Goal: Task Accomplishment & Management: Use online tool/utility

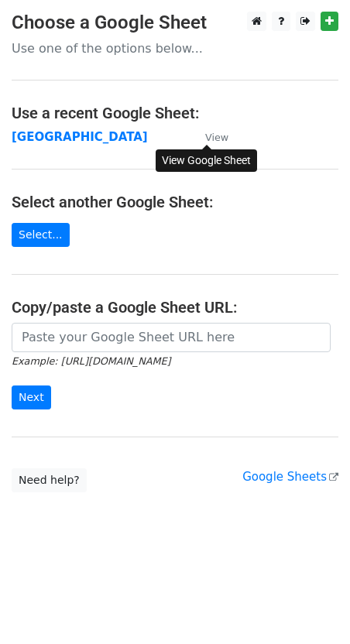
click at [217, 137] on small "View" at bounding box center [216, 138] width 23 height 12
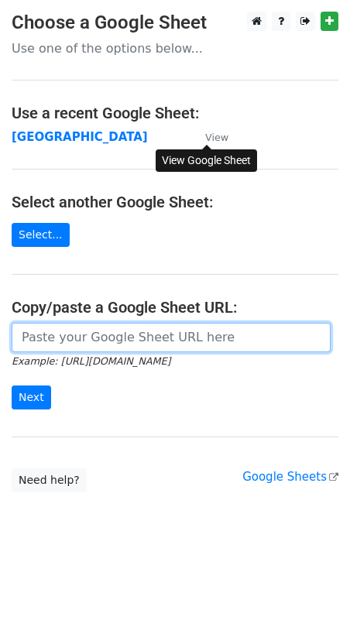
click at [50, 341] on input "url" at bounding box center [171, 337] width 319 height 29
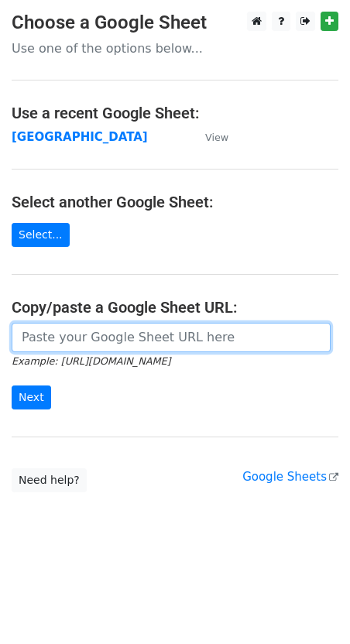
paste input "https://docs.google.com/spreadsheets/d/1pml6xJ-I4imdb3YfNXI6m6he0MND0BZPr-b-ZVr…"
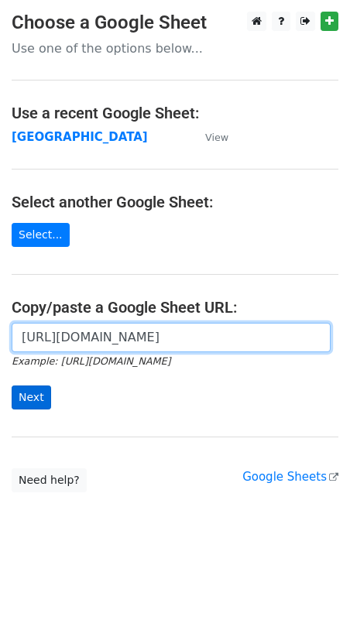
type input "https://docs.google.com/spreadsheets/d/1pml6xJ-I4imdb3YfNXI6m6he0MND0BZPr-b-ZVr…"
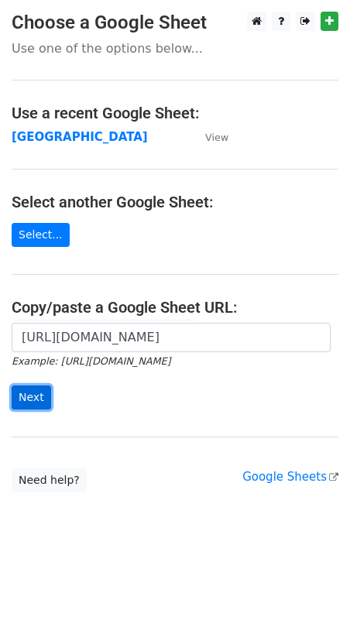
scroll to position [0, 0]
click at [29, 398] on input "Next" at bounding box center [31, 397] width 39 height 24
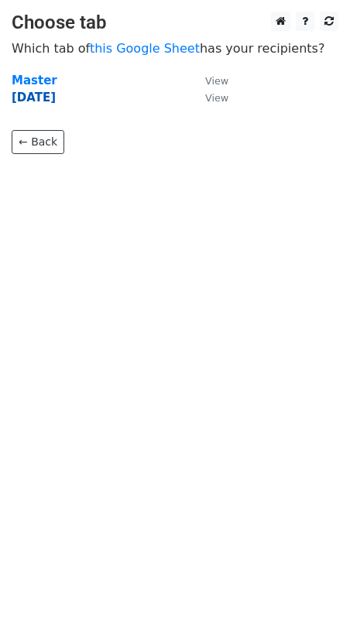
click at [26, 91] on strong "[DATE]" at bounding box center [34, 98] width 44 height 14
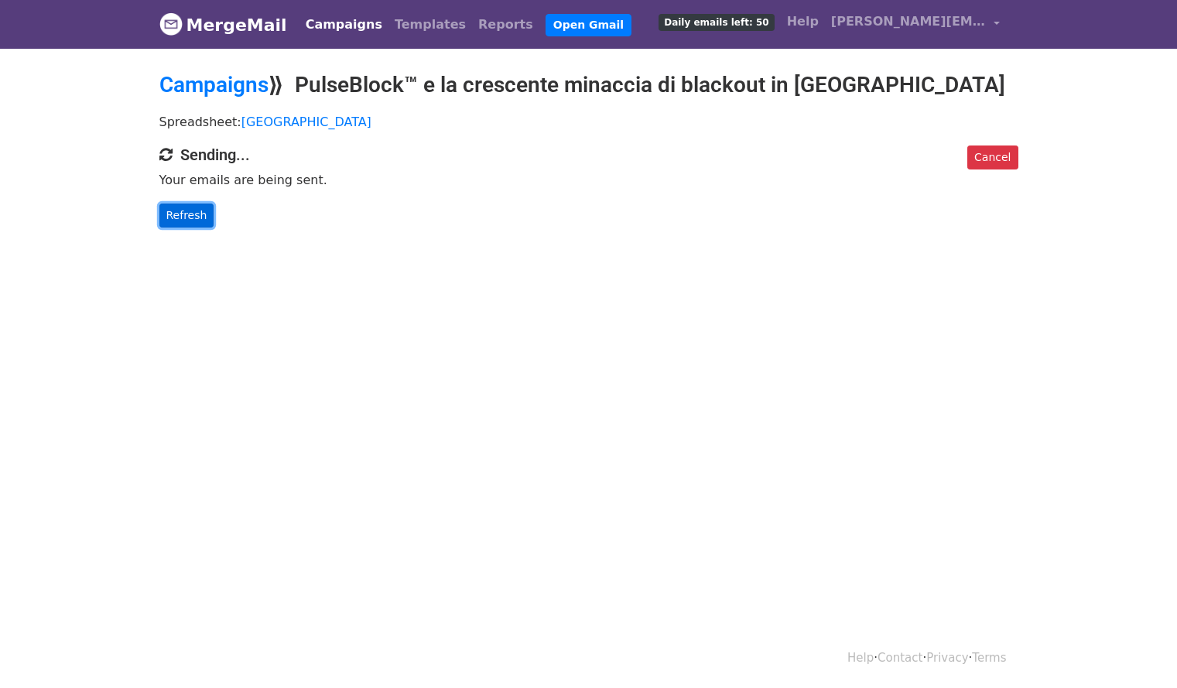
click at [185, 217] on link "Refresh" at bounding box center [186, 216] width 55 height 24
click at [219, 153] on h4 "Sending..." at bounding box center [588, 155] width 859 height 19
click at [176, 209] on link "Refresh" at bounding box center [186, 216] width 55 height 24
click at [546, 26] on link "Open Gmail" at bounding box center [589, 25] width 86 height 22
click at [990, 152] on link "Cancel" at bounding box center [992, 158] width 50 height 24
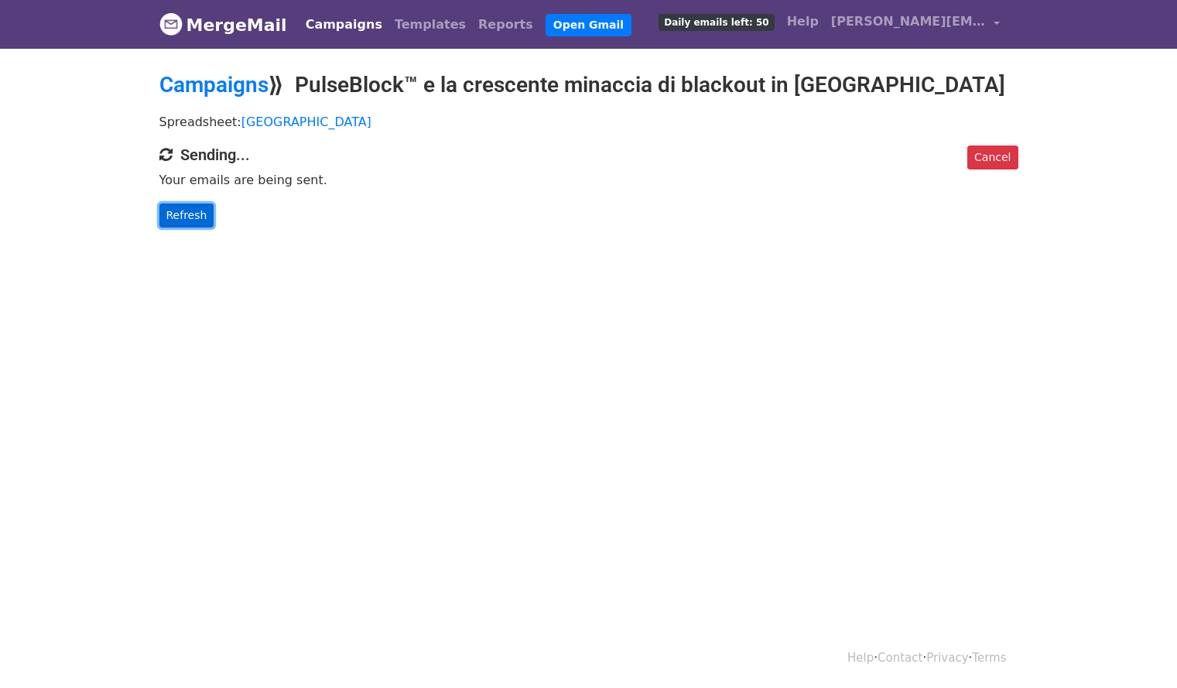
click at [169, 223] on link "Refresh" at bounding box center [186, 216] width 55 height 24
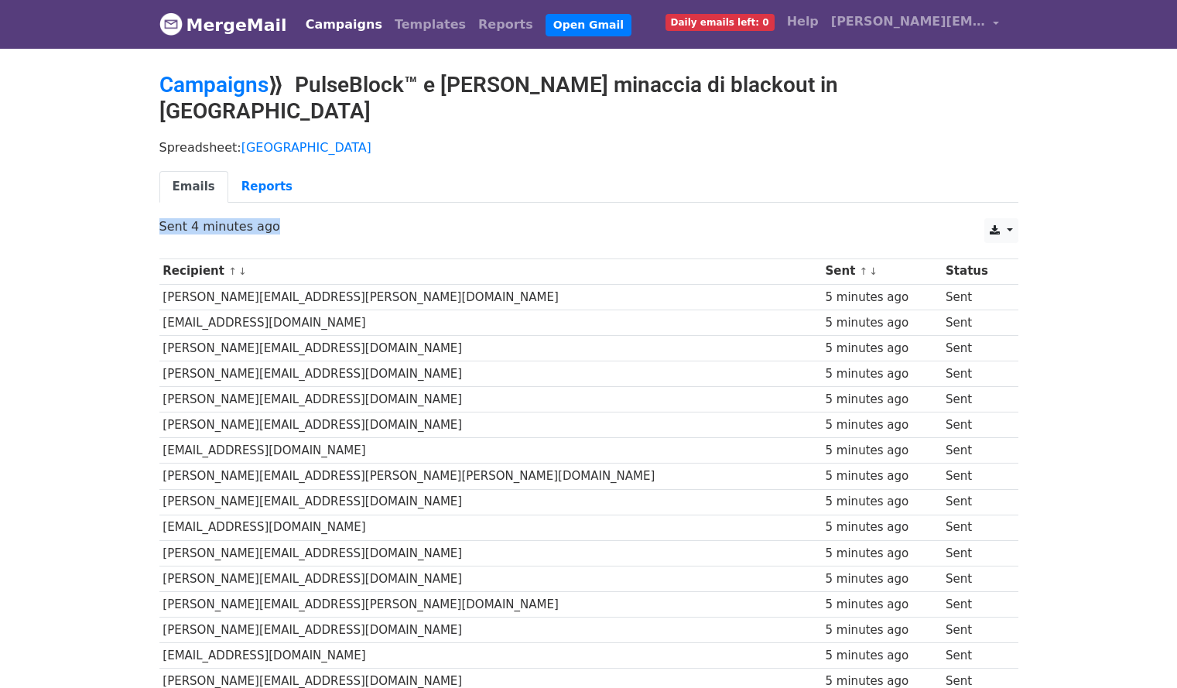
drag, startPoint x: 1176, startPoint y: 139, endPoint x: 1188, endPoint y: 265, distance: 127.5
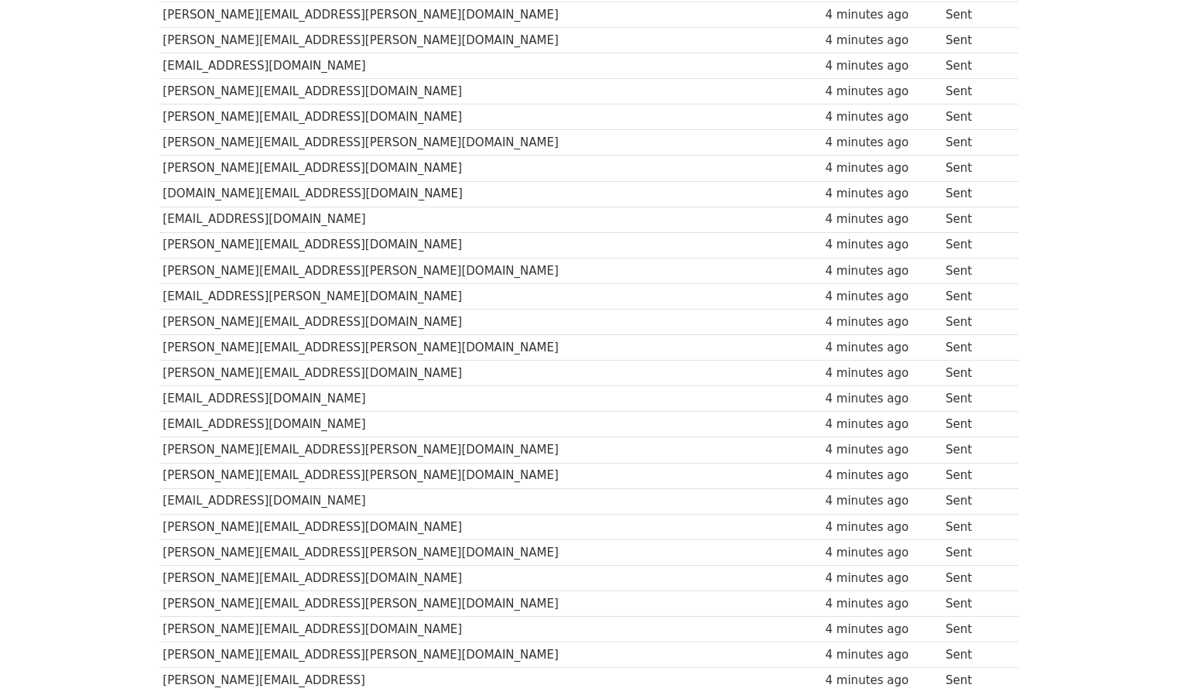
scroll to position [988, 0]
